Goal: Check status: Check status

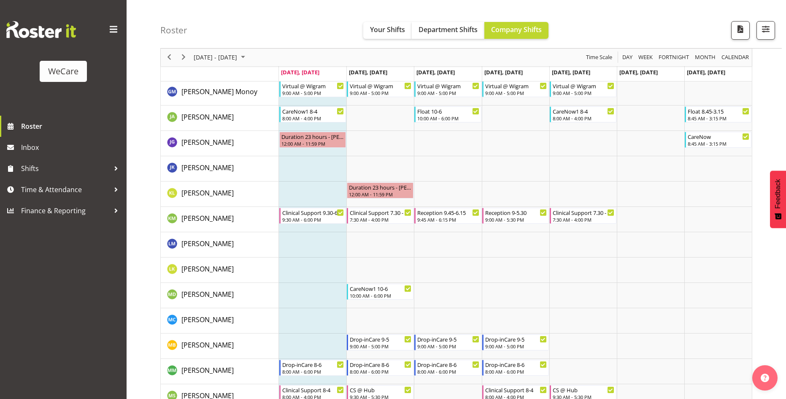
scroll to position [2764, 0]
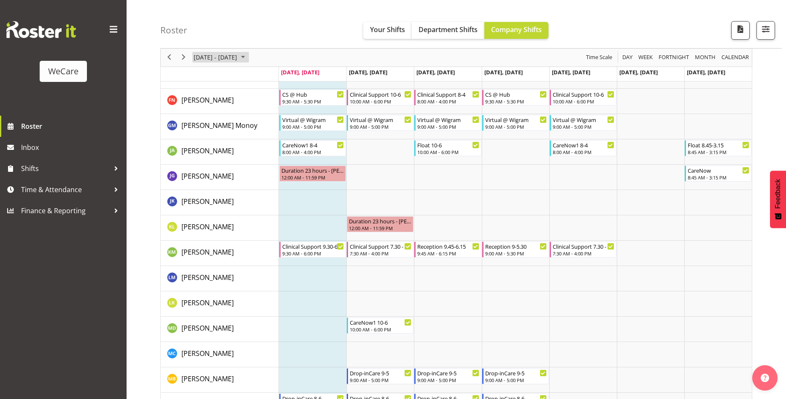
click at [248, 59] on span "August 2025" at bounding box center [243, 57] width 10 height 11
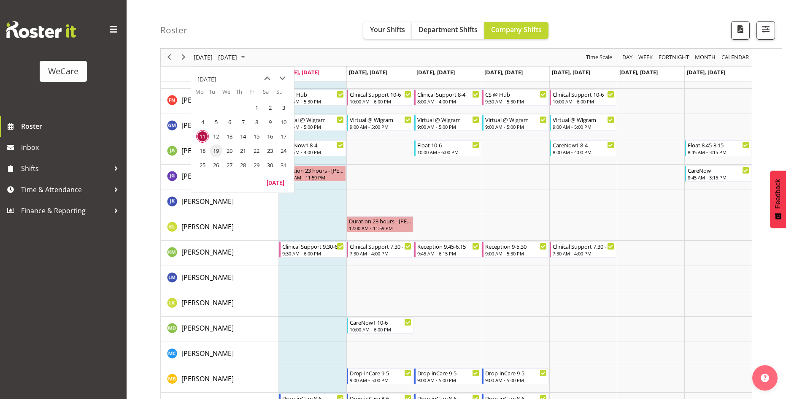
click at [211, 149] on span "19" at bounding box center [216, 150] width 13 height 13
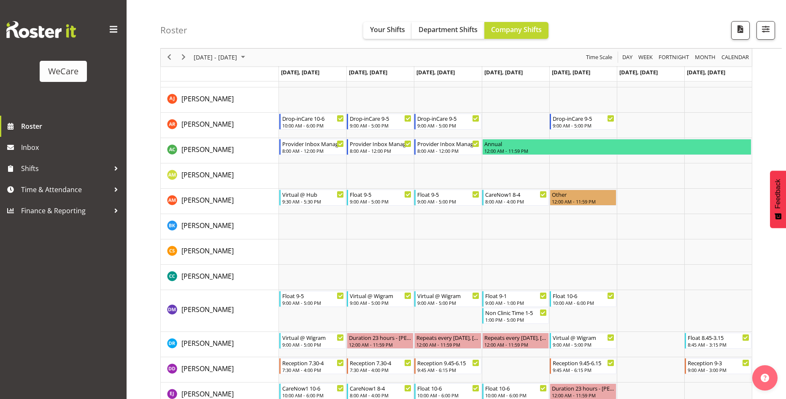
scroll to position [2318, 0]
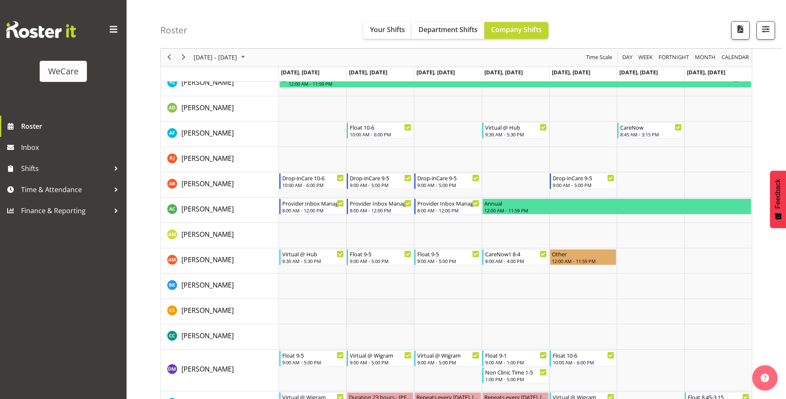
click at [407, 311] on td "Timeline Week of August 19, 2025" at bounding box center [381, 311] width 68 height 25
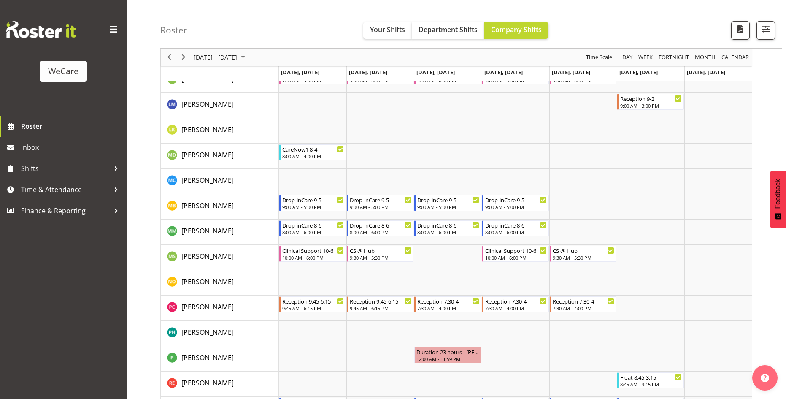
scroll to position [2994, 0]
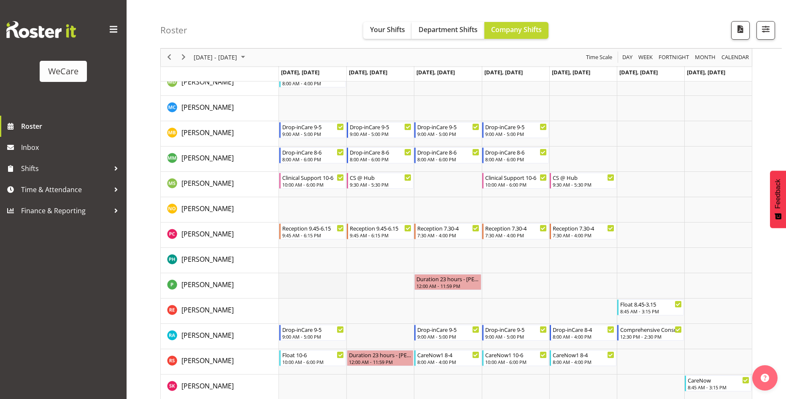
click at [301, 291] on td "Timeline Week of August 19, 2025" at bounding box center [313, 285] width 68 height 25
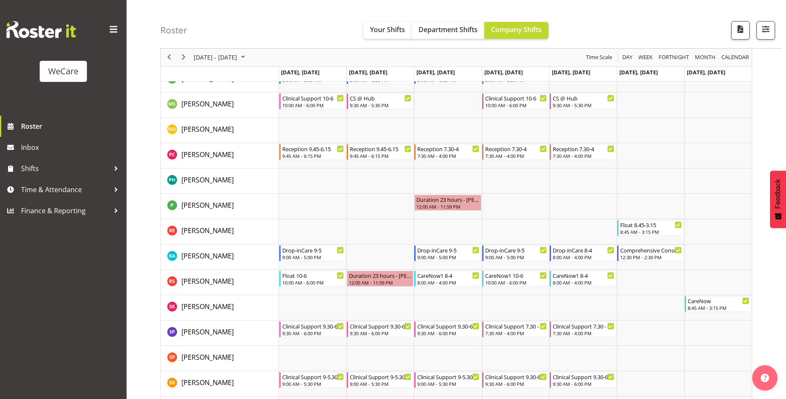
scroll to position [3069, 0]
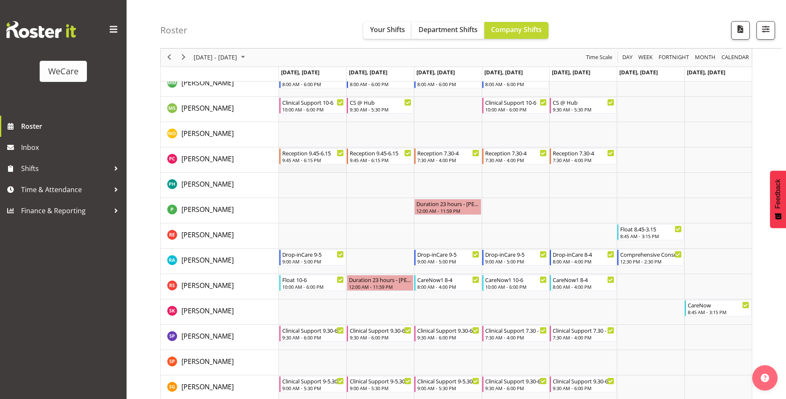
click at [296, 169] on td "Timeline Week of August 19, 2025" at bounding box center [313, 159] width 68 height 25
click at [320, 206] on td "Timeline Week of August 19, 2025" at bounding box center [313, 210] width 68 height 25
click at [374, 195] on td "Timeline Week of August 19, 2025" at bounding box center [381, 185] width 68 height 25
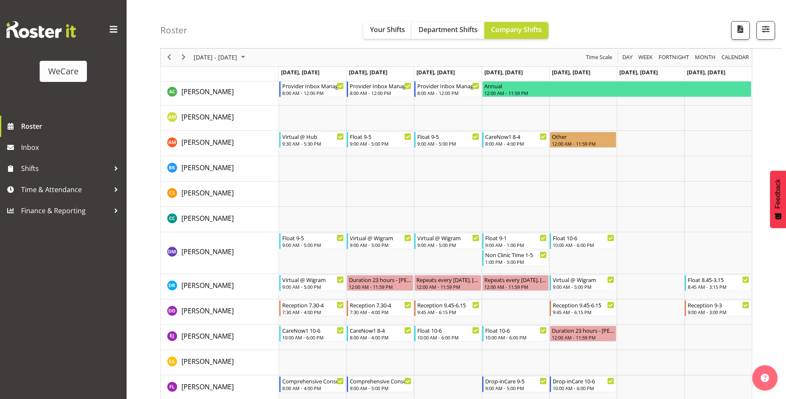
scroll to position [2393, 0]
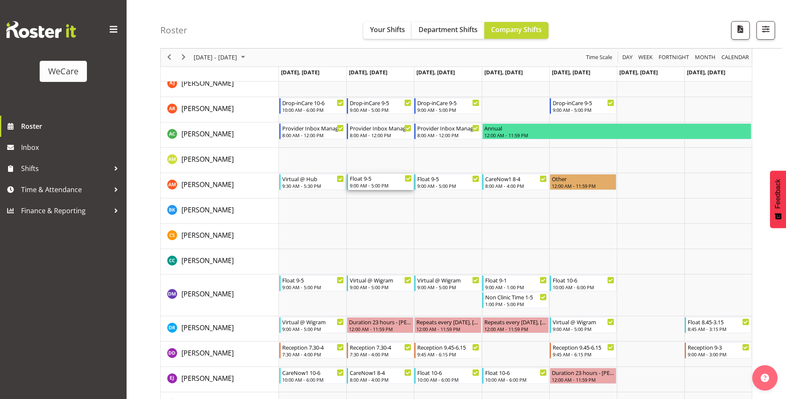
click at [375, 184] on div "9:00 AM - 5:00 PM" at bounding box center [381, 185] width 62 height 7
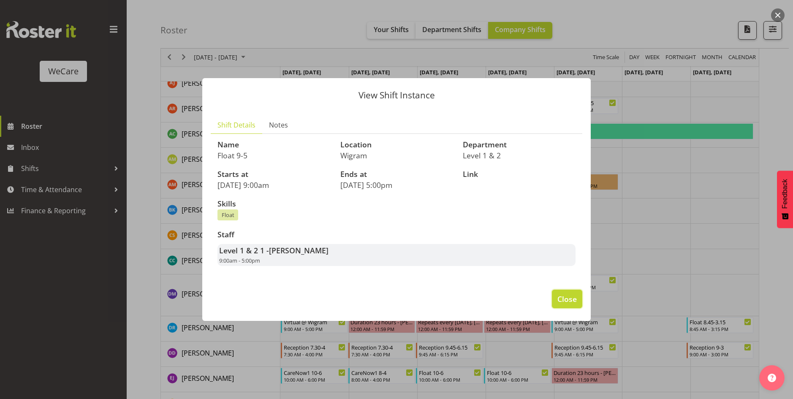
click at [567, 304] on span "Close" at bounding box center [566, 298] width 19 height 11
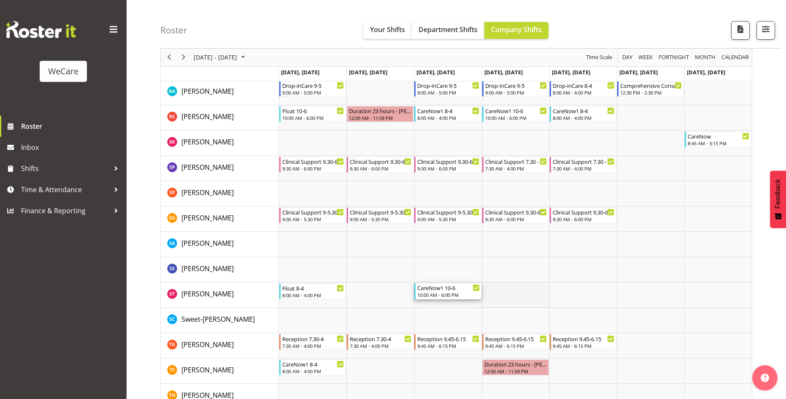
drag, startPoint x: 473, startPoint y: 299, endPoint x: 485, endPoint y: 293, distance: 13.4
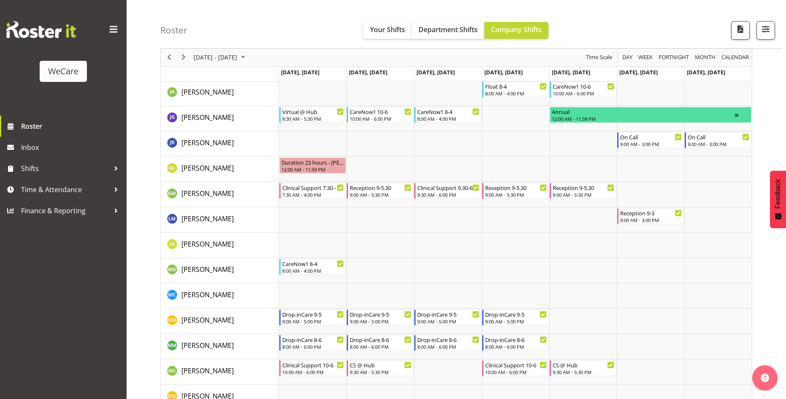
scroll to position [2815, 0]
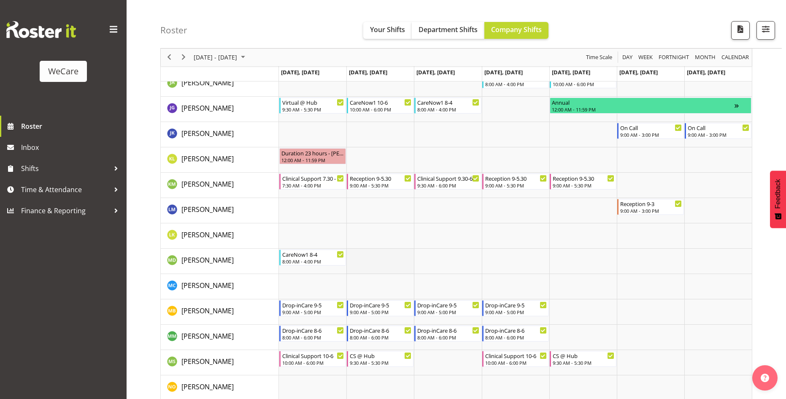
click at [391, 260] on td "Timeline Week of August 19, 2025" at bounding box center [381, 261] width 68 height 25
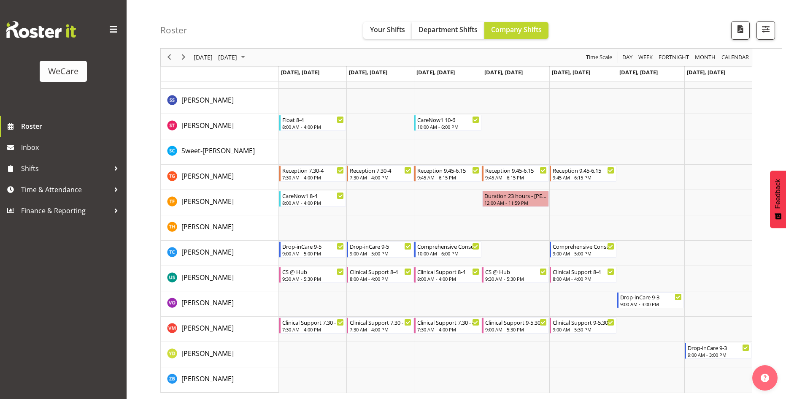
scroll to position [3406, 0]
click at [396, 360] on td "Timeline Week of August 19, 2025" at bounding box center [381, 353] width 68 height 25
drag, startPoint x: 233, startPoint y: 57, endPoint x: 240, endPoint y: 82, distance: 25.9
click at [233, 57] on span "[DATE] - [DATE]" at bounding box center [215, 57] width 45 height 11
click at [216, 164] on span "26" at bounding box center [216, 165] width 13 height 13
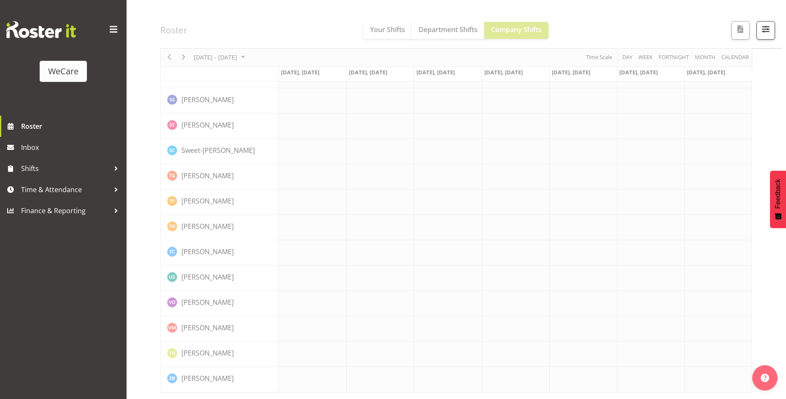
scroll to position [3373, 0]
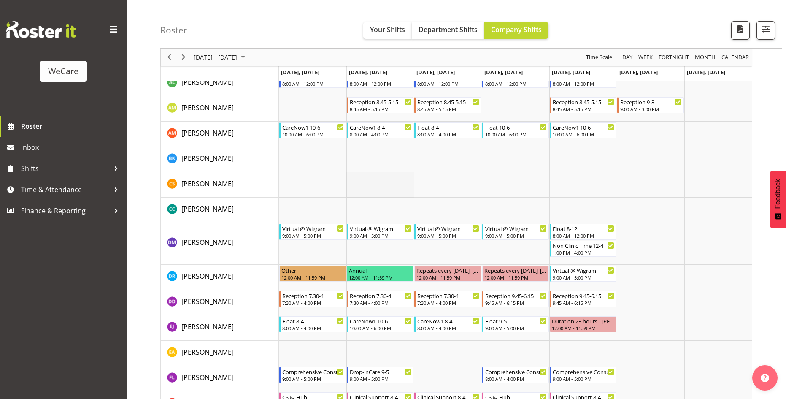
scroll to position [2487, 0]
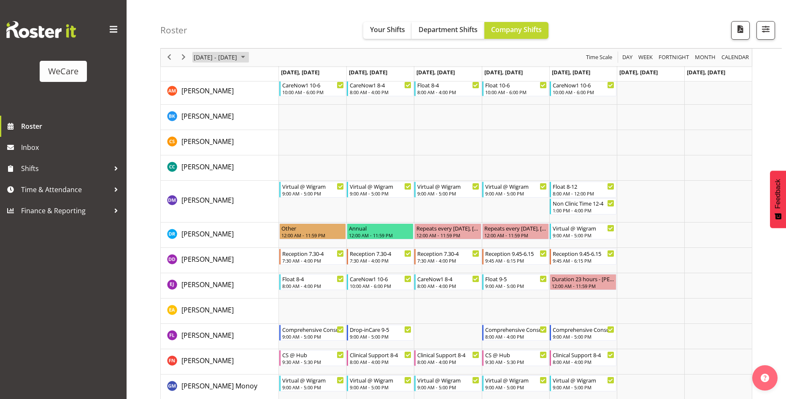
click at [248, 58] on span "August 2025" at bounding box center [243, 57] width 10 height 11
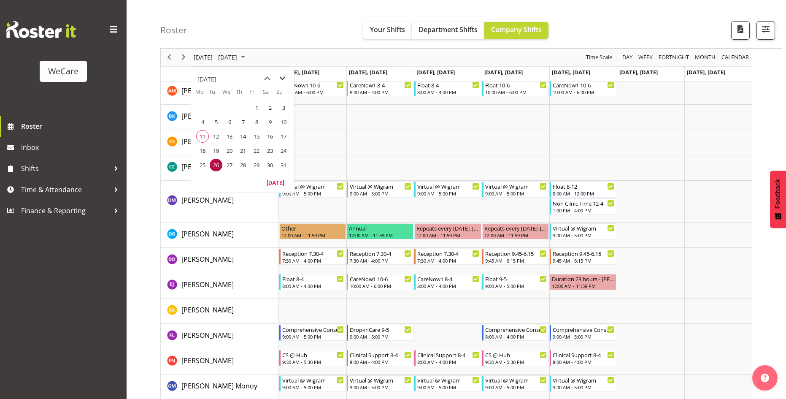
click at [283, 81] on span "next month" at bounding box center [282, 78] width 15 height 15
click at [215, 109] on span "2" at bounding box center [216, 107] width 13 height 13
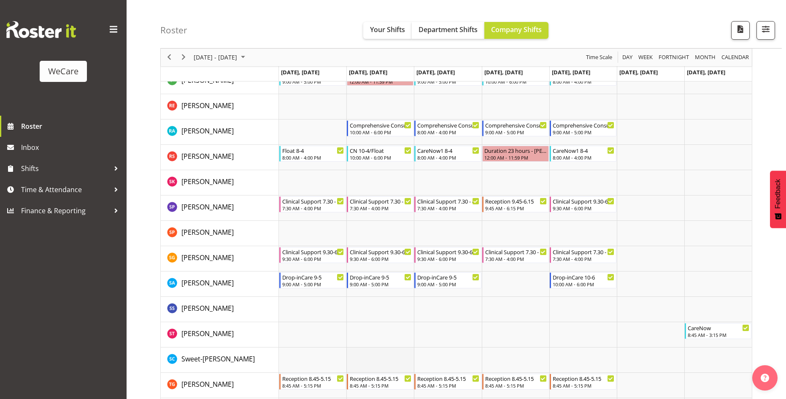
scroll to position [3236, 0]
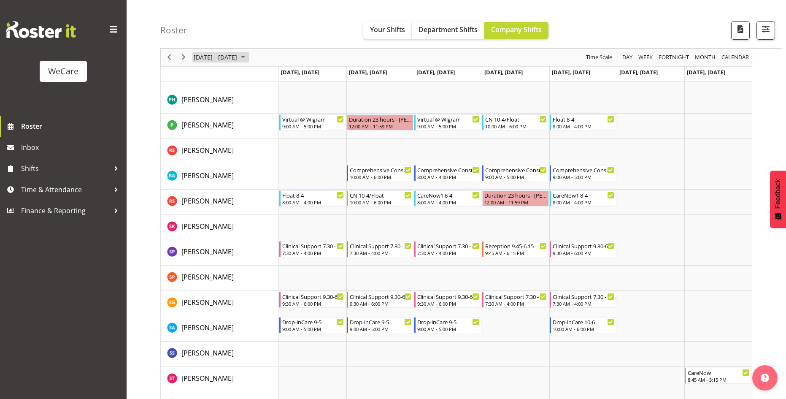
click at [238, 60] on span "[DATE] - [DATE]" at bounding box center [215, 57] width 45 height 11
click at [266, 78] on span "previous month" at bounding box center [267, 78] width 15 height 15
click at [225, 165] on span "27" at bounding box center [229, 165] width 13 height 13
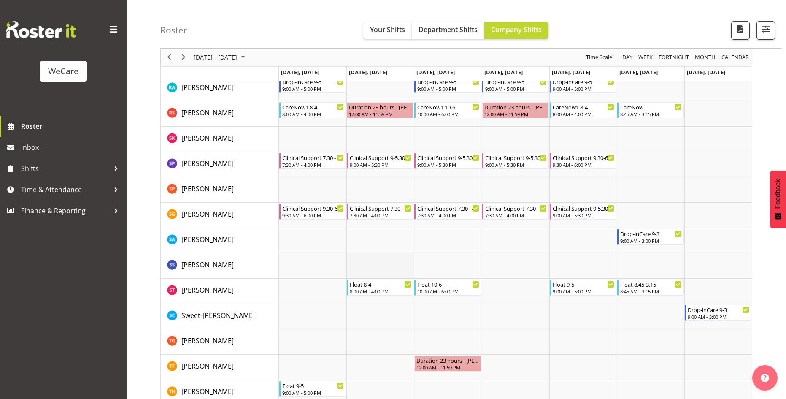
scroll to position [3238, 0]
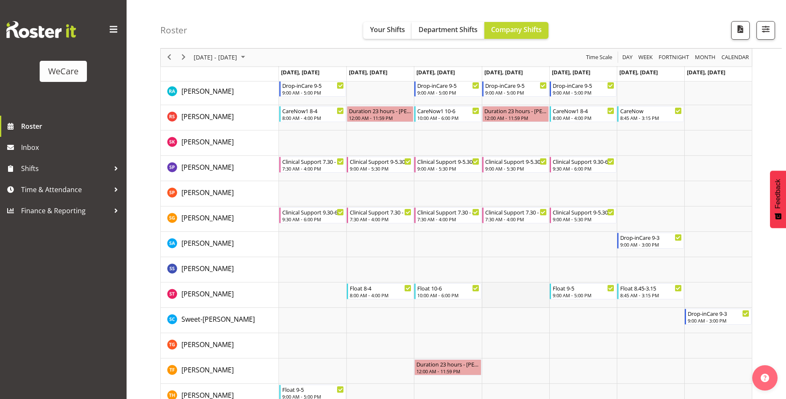
click at [520, 295] on td "Timeline Week of August 27, 2025" at bounding box center [516, 294] width 68 height 25
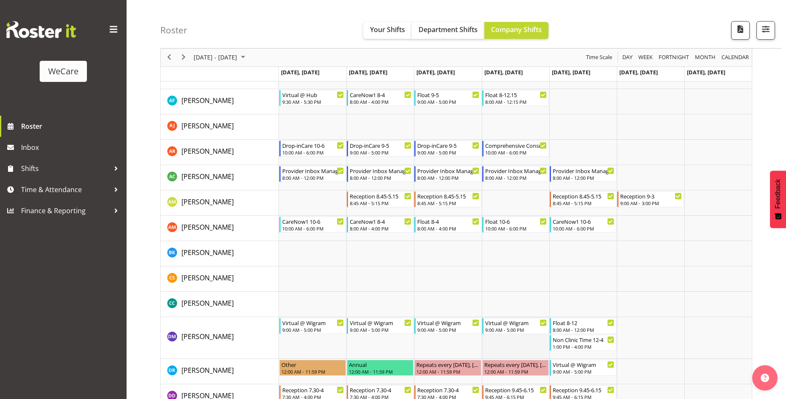
scroll to position [2351, 0]
click at [410, 271] on td "Timeline Week of August 27, 2025" at bounding box center [381, 278] width 68 height 25
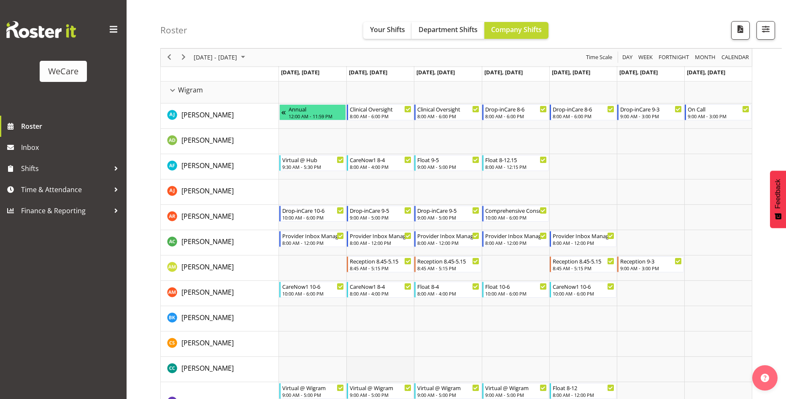
scroll to position [2267, 0]
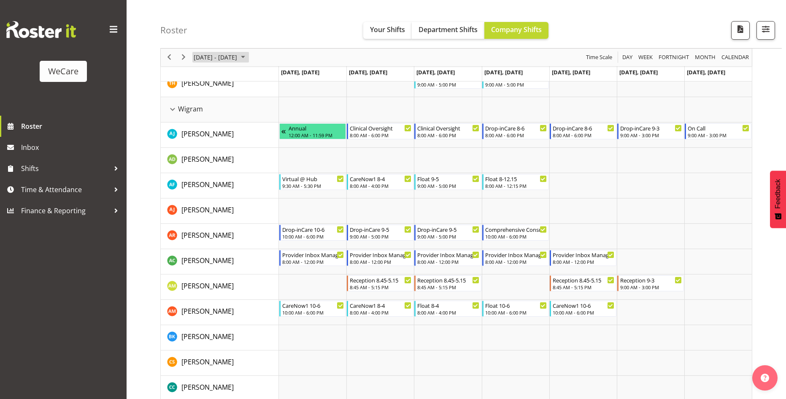
click at [248, 56] on span "August 2025" at bounding box center [243, 57] width 10 height 11
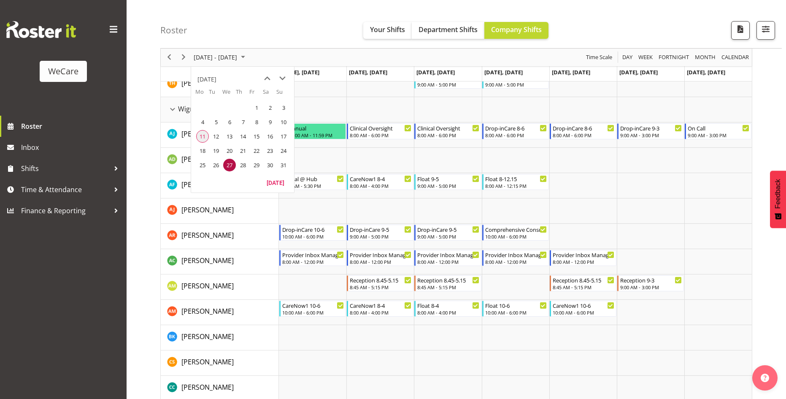
click at [201, 136] on span "11" at bounding box center [202, 136] width 13 height 13
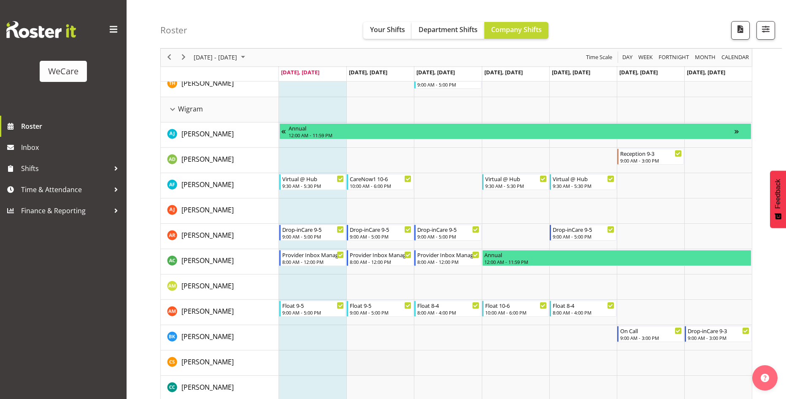
click at [384, 356] on td "Timeline Week of August 11, 2025" at bounding box center [381, 362] width 68 height 25
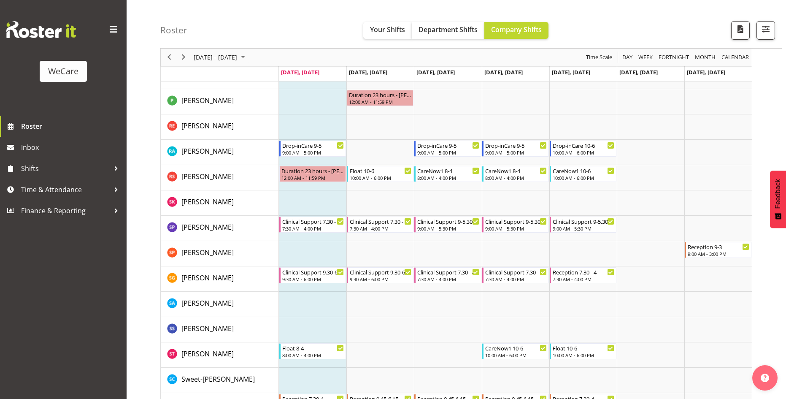
scroll to position [3195, 0]
